Goal: Task Accomplishment & Management: Use online tool/utility

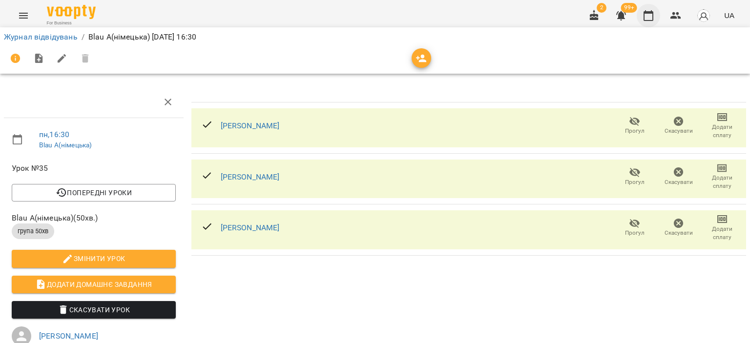
click at [650, 17] on icon "button" at bounding box center [648, 16] width 12 height 12
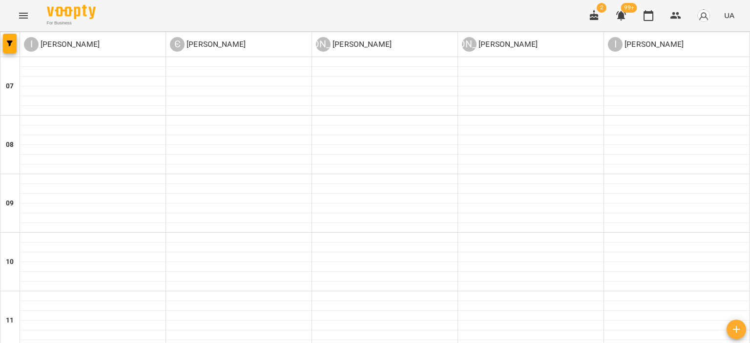
scroll to position [586, 0]
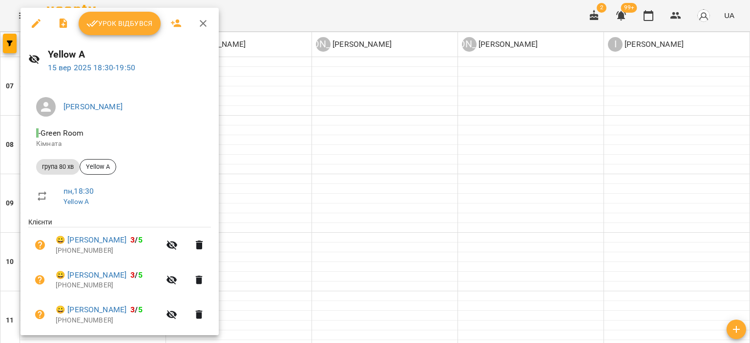
click at [115, 22] on span "Урок відбувся" at bounding box center [119, 24] width 66 height 12
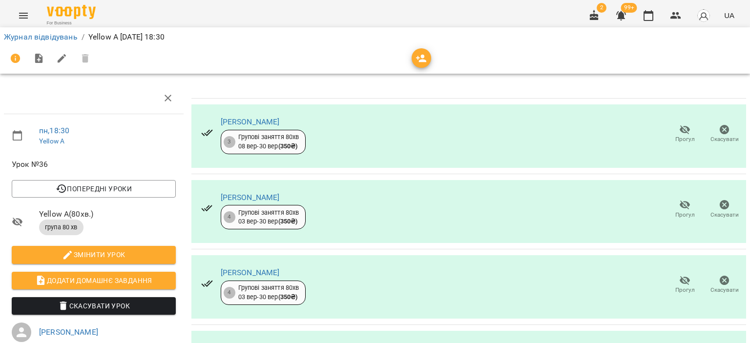
scroll to position [98, 0]
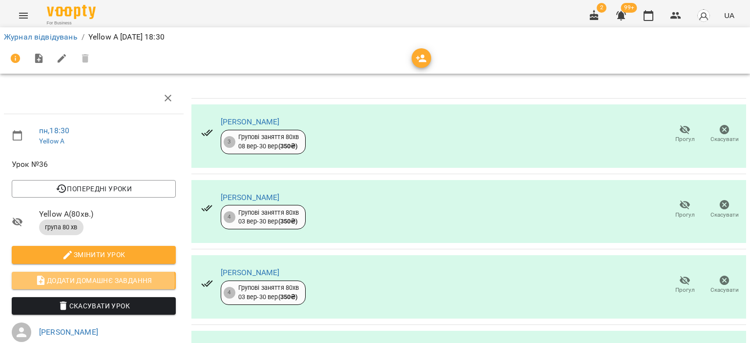
click at [93, 275] on span "Додати домашнє завдання" at bounding box center [94, 281] width 148 height 12
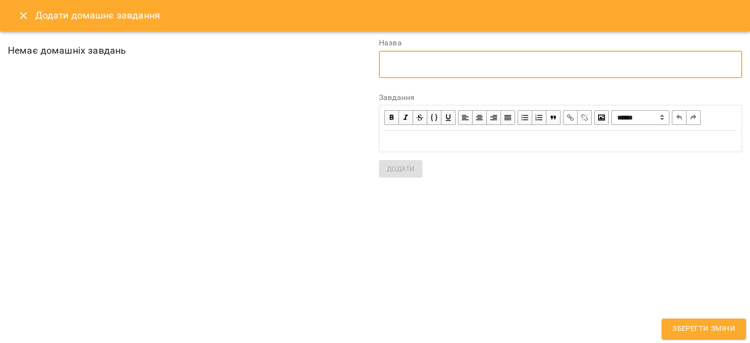
click at [415, 61] on textarea at bounding box center [560, 64] width 349 height 9
type textarea "**********"
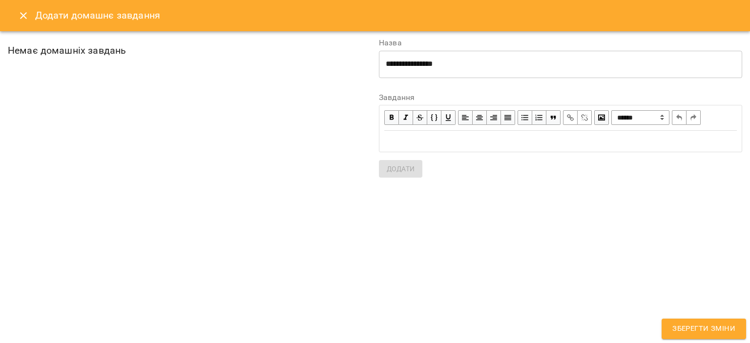
click at [448, 139] on div "Edit text" at bounding box center [560, 141] width 352 height 11
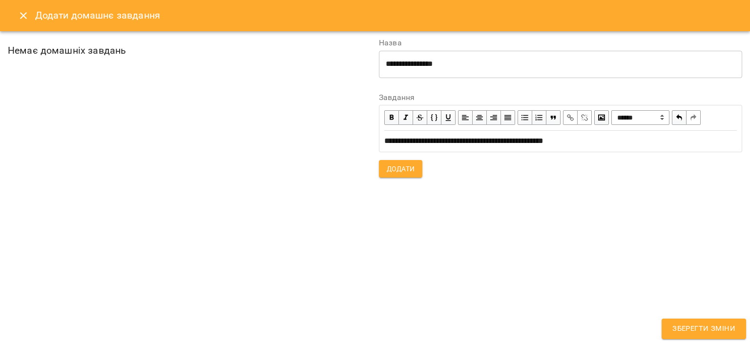
click at [403, 165] on span "Додати" at bounding box center [400, 169] width 28 height 12
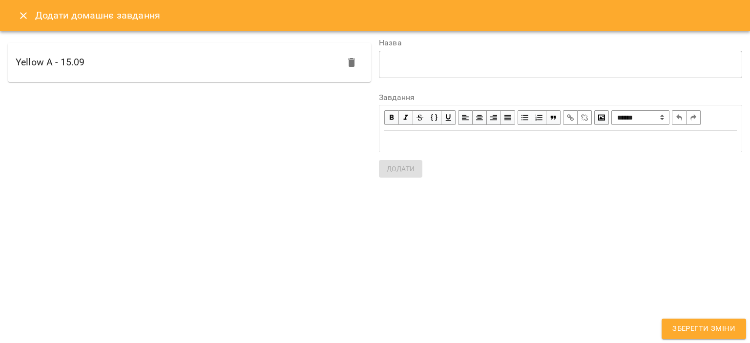
click at [719, 330] on span "Зберегти зміни" at bounding box center [703, 329] width 63 height 13
